Goal: Find specific page/section: Find specific page/section

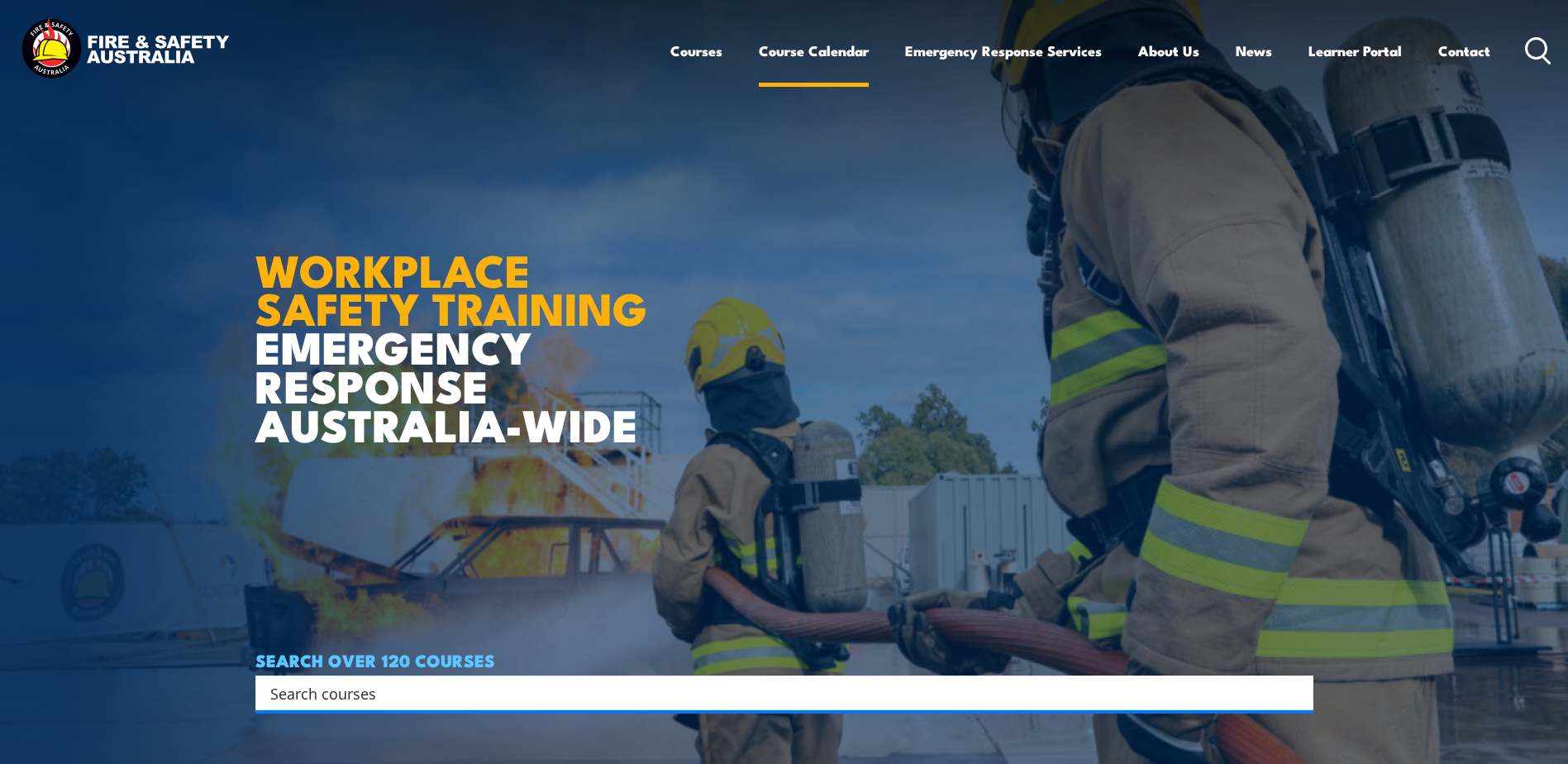
click at [790, 45] on link "Course Calendar" at bounding box center [813, 51] width 110 height 44
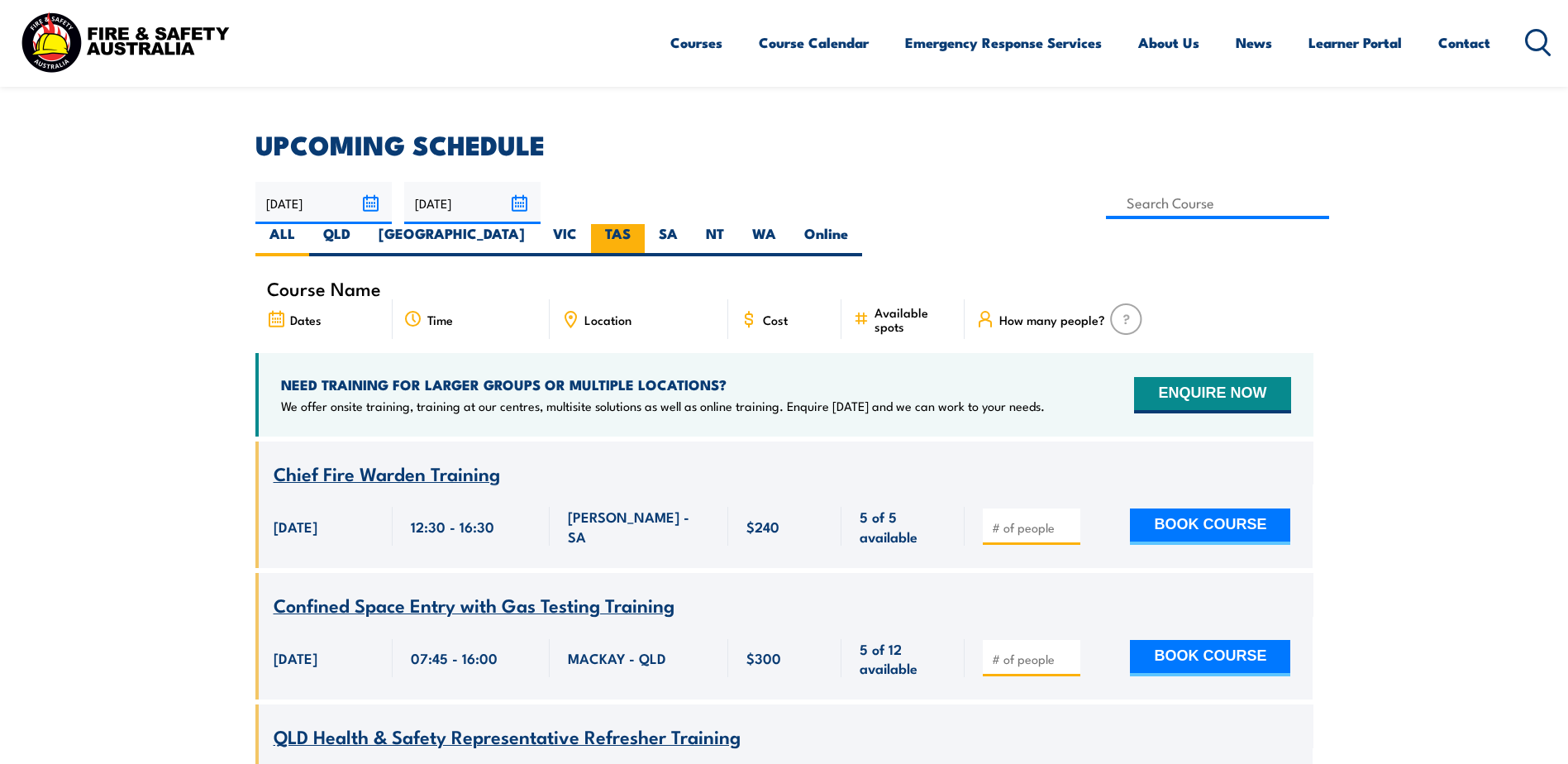
click at [645, 224] on label "TAS" at bounding box center [618, 240] width 54 height 33
click at [641, 224] on input "TAS" at bounding box center [636, 228] width 11 height 11
radio input "true"
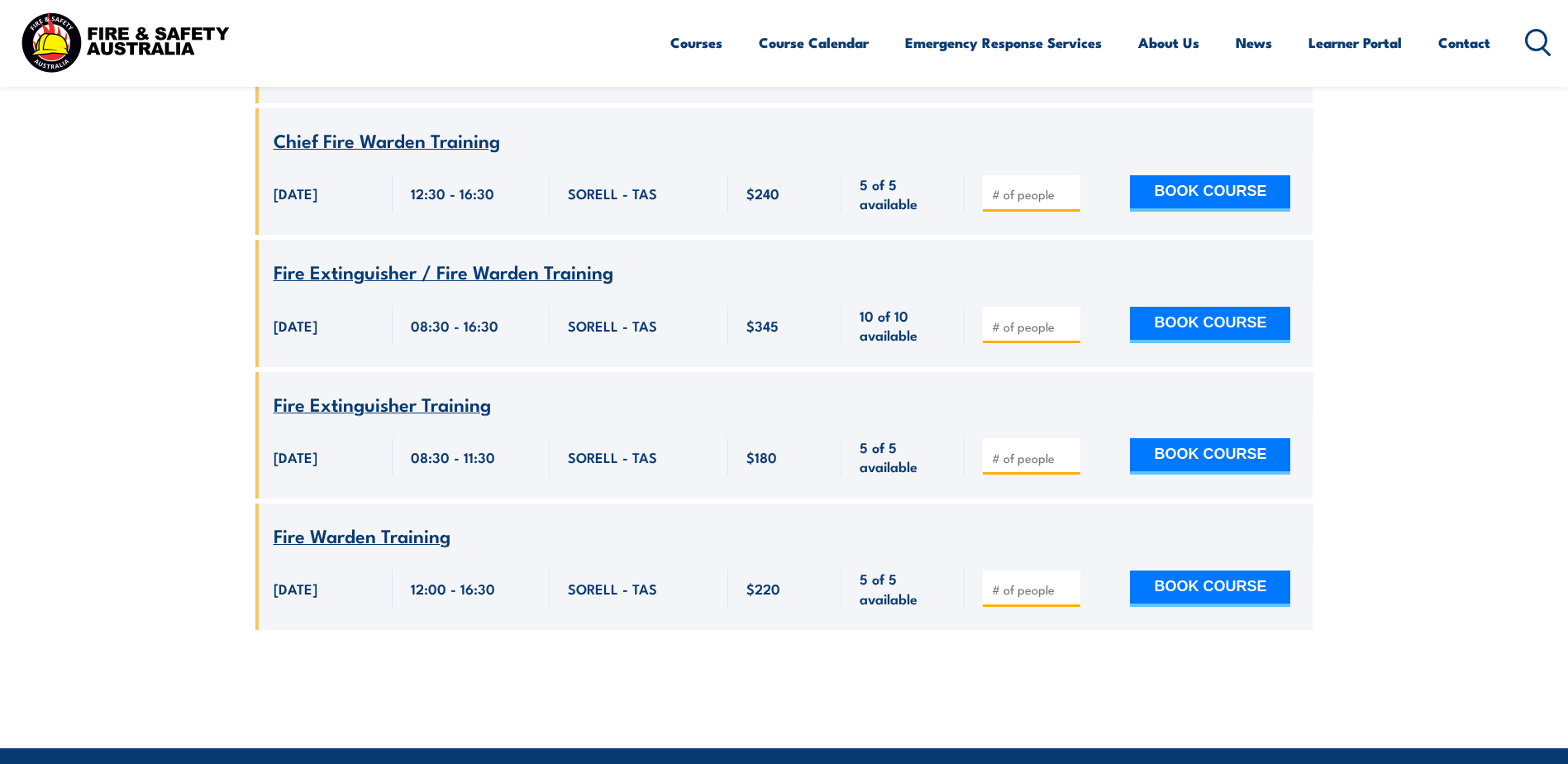
scroll to position [2033, 0]
